Goal: Task Accomplishment & Management: Complete application form

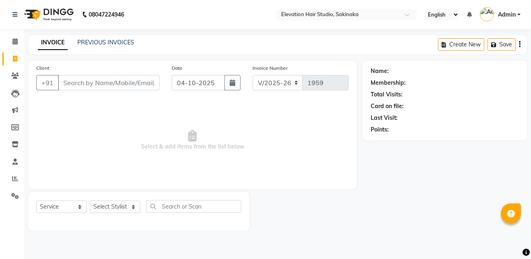
select select "4949"
select select "service"
click at [108, 81] on input "Client" at bounding box center [109, 82] width 102 height 15
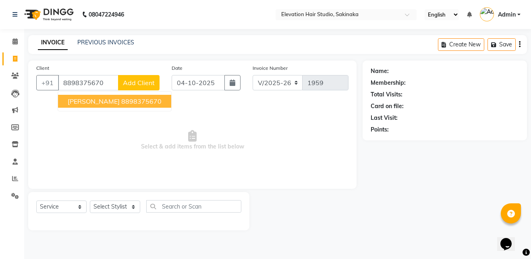
type input "8898375670"
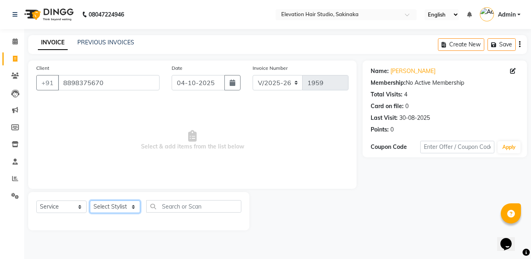
click at [108, 210] on select "Select Stylist Admin (EHS Thane) ANEES [PERSON_NAME] PRIYA [PERSON_NAME] [PERSO…" at bounding box center [115, 206] width 50 height 12
select select "65659"
click at [90, 200] on select "Select Stylist Admin (EHS Thane) ANEES [PERSON_NAME] PRIYA [PERSON_NAME] [PERSO…" at bounding box center [115, 206] width 50 height 12
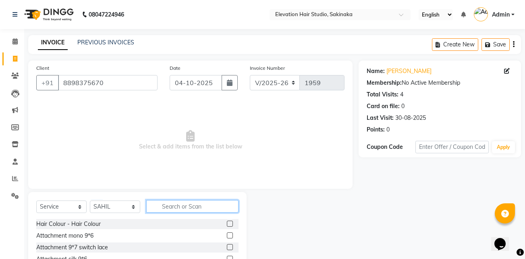
click at [175, 208] on input "text" at bounding box center [192, 206] width 92 height 12
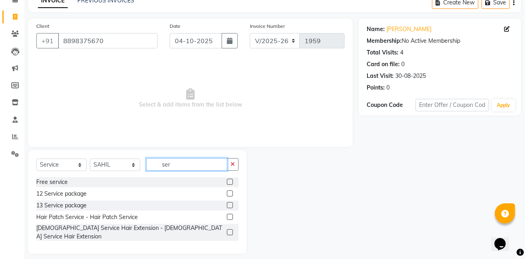
type input "ser"
click at [232, 217] on label at bounding box center [230, 217] width 6 height 6
click at [232, 217] on input "checkbox" at bounding box center [229, 216] width 5 height 5
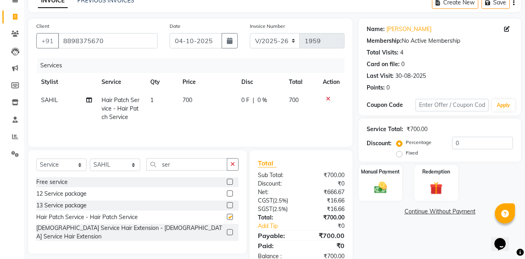
checkbox input "false"
click at [190, 104] on td "700" at bounding box center [207, 108] width 59 height 35
select select "65659"
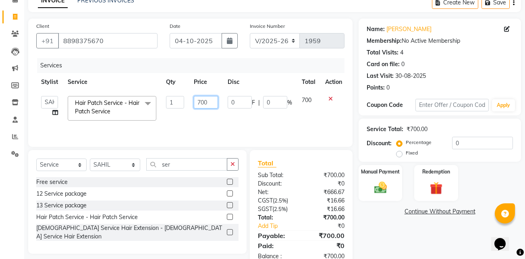
click at [202, 101] on input "700" at bounding box center [206, 102] width 24 height 12
type input "600"
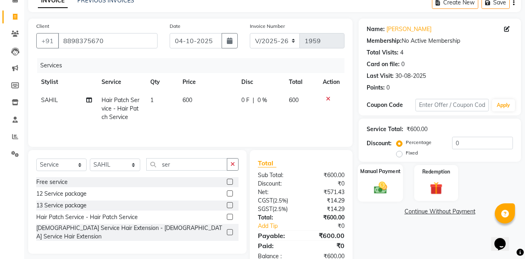
click at [378, 181] on img at bounding box center [380, 187] width 21 height 15
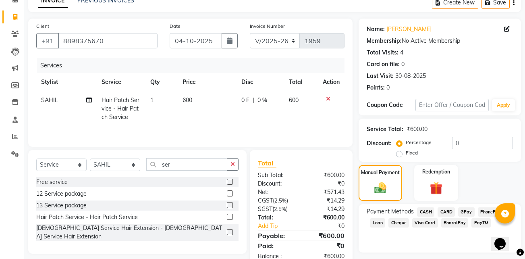
click at [460, 212] on span "GPay" at bounding box center [466, 211] width 17 height 9
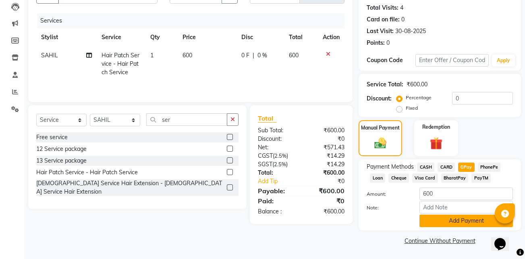
click at [456, 220] on button "Add Payment" at bounding box center [467, 220] width 94 height 12
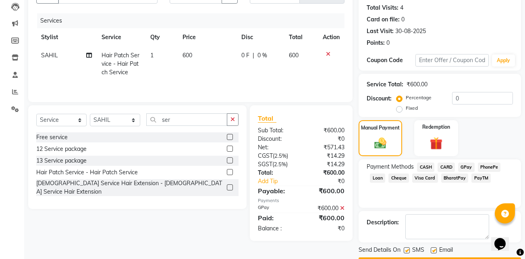
scroll to position [110, 0]
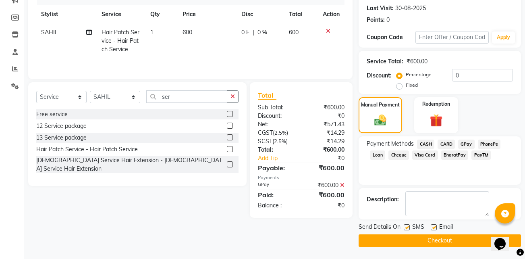
click at [435, 228] on label at bounding box center [434, 227] width 6 height 6
click at [435, 228] on input "checkbox" at bounding box center [433, 227] width 5 height 5
checkbox input "false"
click at [410, 227] on label at bounding box center [407, 227] width 6 height 6
click at [409, 227] on input "checkbox" at bounding box center [406, 227] width 5 height 5
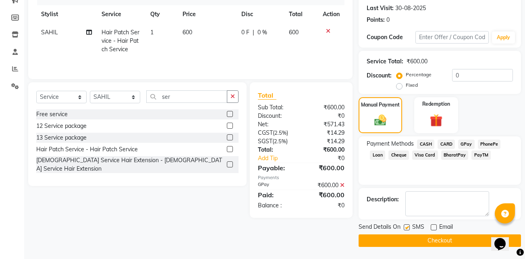
checkbox input "false"
click at [395, 238] on button "Checkout" at bounding box center [440, 240] width 162 height 12
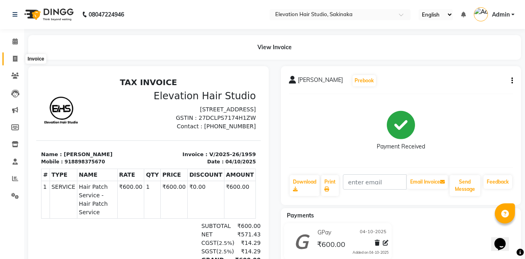
click at [13, 59] on icon at bounding box center [15, 59] width 4 height 6
select select "service"
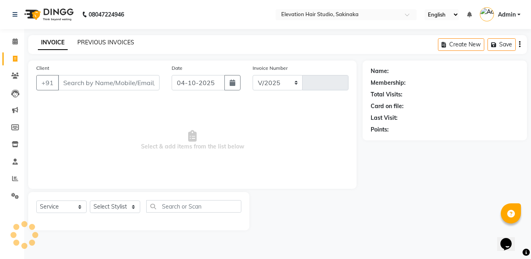
select select "4949"
type input "1960"
click at [118, 39] on link "PREVIOUS INVOICES" at bounding box center [105, 42] width 57 height 7
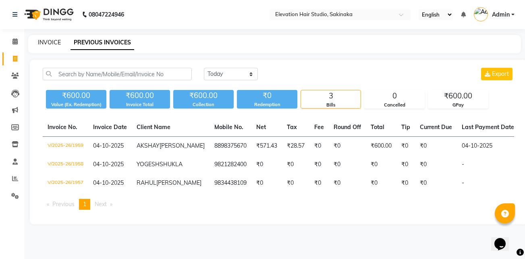
click at [44, 39] on link "INVOICE" at bounding box center [49, 42] width 23 height 7
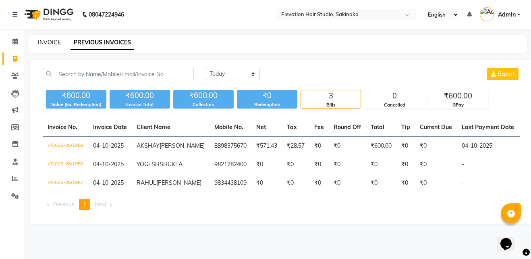
select select "service"
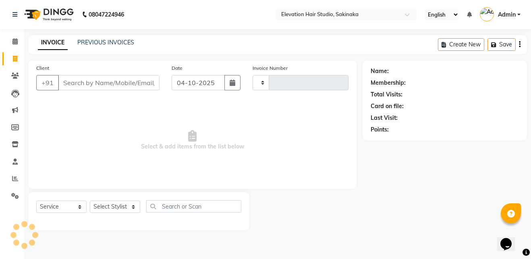
type input "1960"
select select "4949"
click at [291, 145] on span "Select & add items from the list below" at bounding box center [192, 140] width 312 height 81
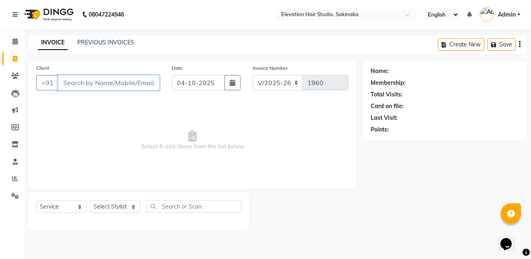
click at [122, 84] on input "Client" at bounding box center [109, 82] width 102 height 15
click at [108, 87] on input "Client" at bounding box center [109, 82] width 102 height 15
type input "9892353773"
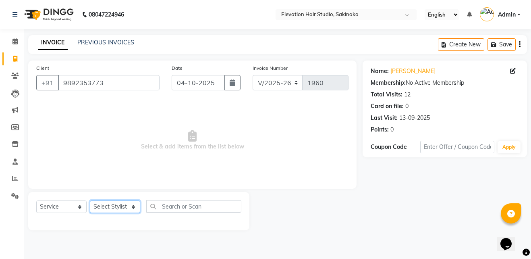
click at [101, 207] on select "Select Stylist Admin (EHS Thane) ANEES [PERSON_NAME] PRIYA [PERSON_NAME] [PERSO…" at bounding box center [115, 206] width 50 height 12
select select "84316"
click at [90, 200] on select "Select Stylist Admin (EHS Thane) ANEES [PERSON_NAME] PRIYA [PERSON_NAME] [PERSO…" at bounding box center [115, 206] width 50 height 12
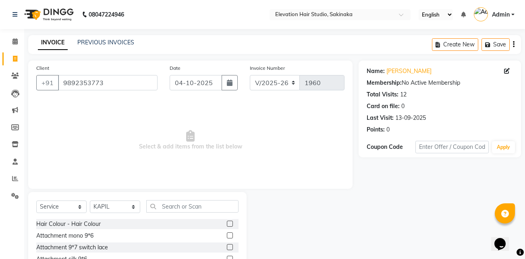
click at [227, 223] on label at bounding box center [230, 224] width 6 height 6
click at [227, 223] on input "checkbox" at bounding box center [229, 223] width 5 height 5
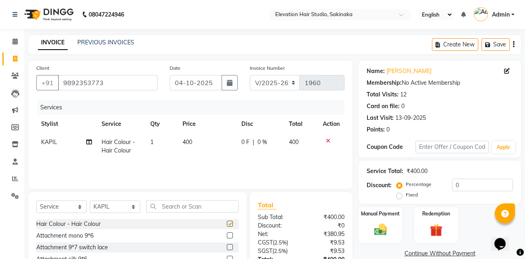
checkbox input "false"
click at [195, 204] on input "text" at bounding box center [192, 206] width 92 height 12
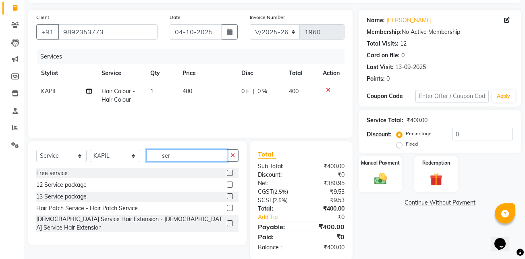
scroll to position [52, 0]
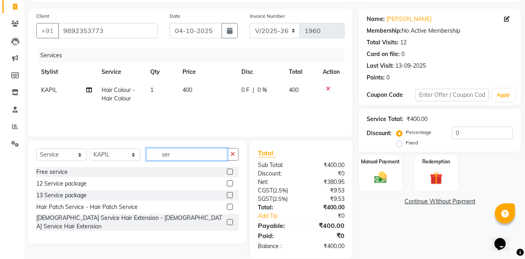
type input "ser"
click at [230, 208] on label at bounding box center [230, 207] width 6 height 6
click at [230, 208] on input "checkbox" at bounding box center [229, 206] width 5 height 5
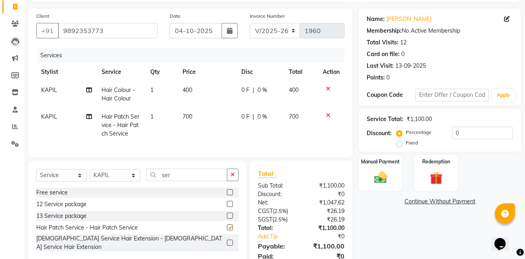
checkbox input "false"
click at [202, 119] on td "700" at bounding box center [207, 125] width 59 height 35
select select "84316"
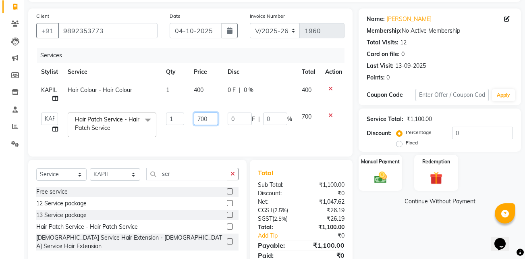
click at [202, 115] on input "700" at bounding box center [206, 118] width 24 height 12
type input "600"
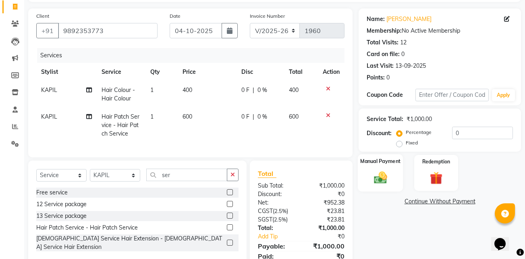
click at [382, 176] on img at bounding box center [380, 177] width 21 height 15
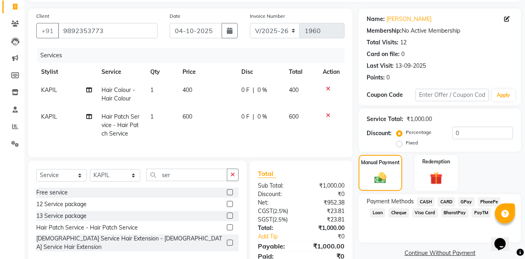
click at [425, 202] on span "CASH" at bounding box center [425, 201] width 17 height 9
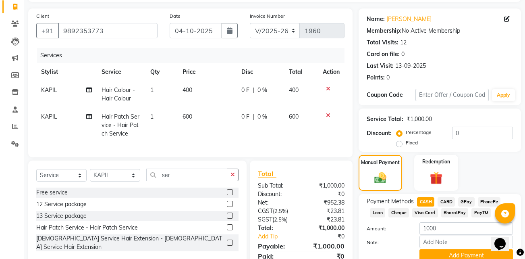
scroll to position [90, 0]
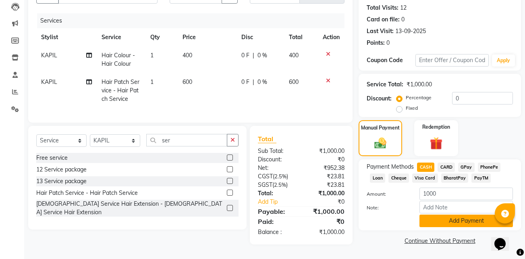
click at [432, 216] on button "Add Payment" at bounding box center [467, 220] width 94 height 12
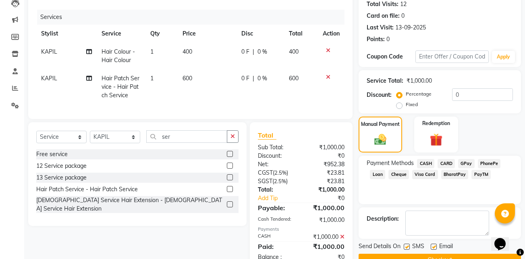
scroll to position [119, 0]
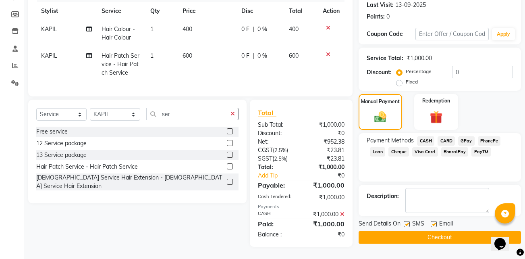
click at [435, 221] on label at bounding box center [434, 224] width 6 height 6
click at [435, 222] on input "checkbox" at bounding box center [433, 224] width 5 height 5
checkbox input "false"
click at [408, 221] on label at bounding box center [407, 224] width 6 height 6
click at [408, 222] on input "checkbox" at bounding box center [406, 224] width 5 height 5
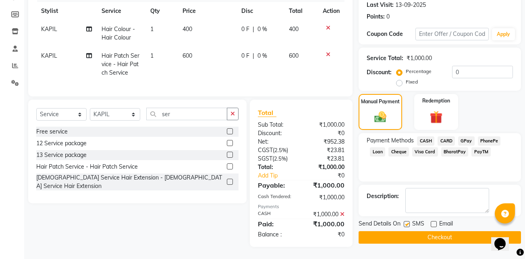
checkbox input "false"
click at [398, 231] on button "Checkout" at bounding box center [440, 237] width 162 height 12
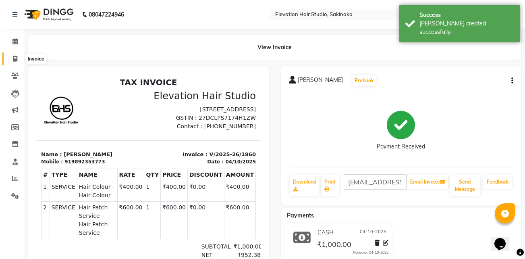
click at [12, 54] on span at bounding box center [15, 58] width 14 height 9
select select "service"
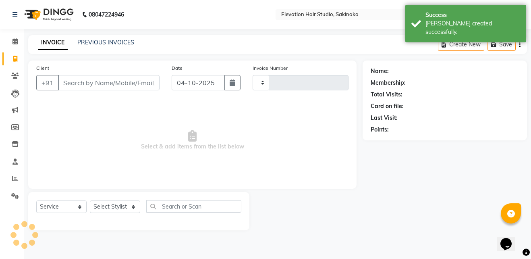
type input "1961"
select select "4949"
click at [93, 44] on link "PREVIOUS INVOICES" at bounding box center [105, 42] width 57 height 7
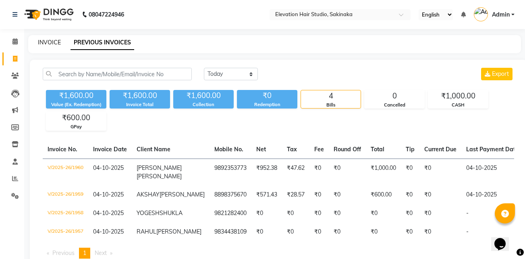
click at [44, 42] on link "INVOICE" at bounding box center [49, 42] width 23 height 7
select select "service"
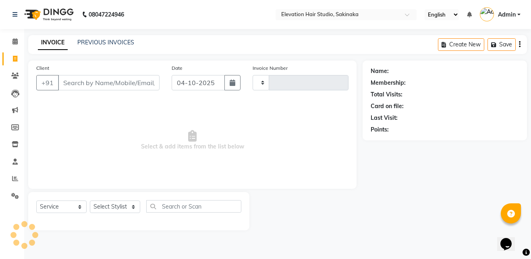
type input "1961"
select select "4949"
